Goal: Task Accomplishment & Management: Use online tool/utility

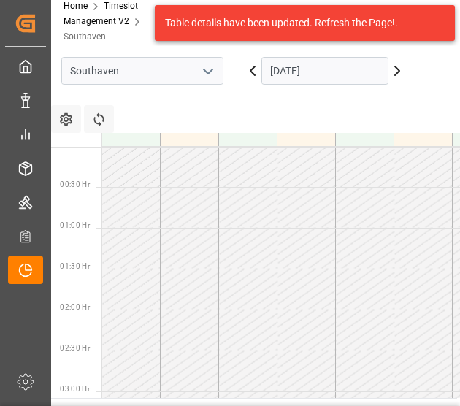
scroll to position [645, 0]
